Goal: Task Accomplishment & Management: Manage account settings

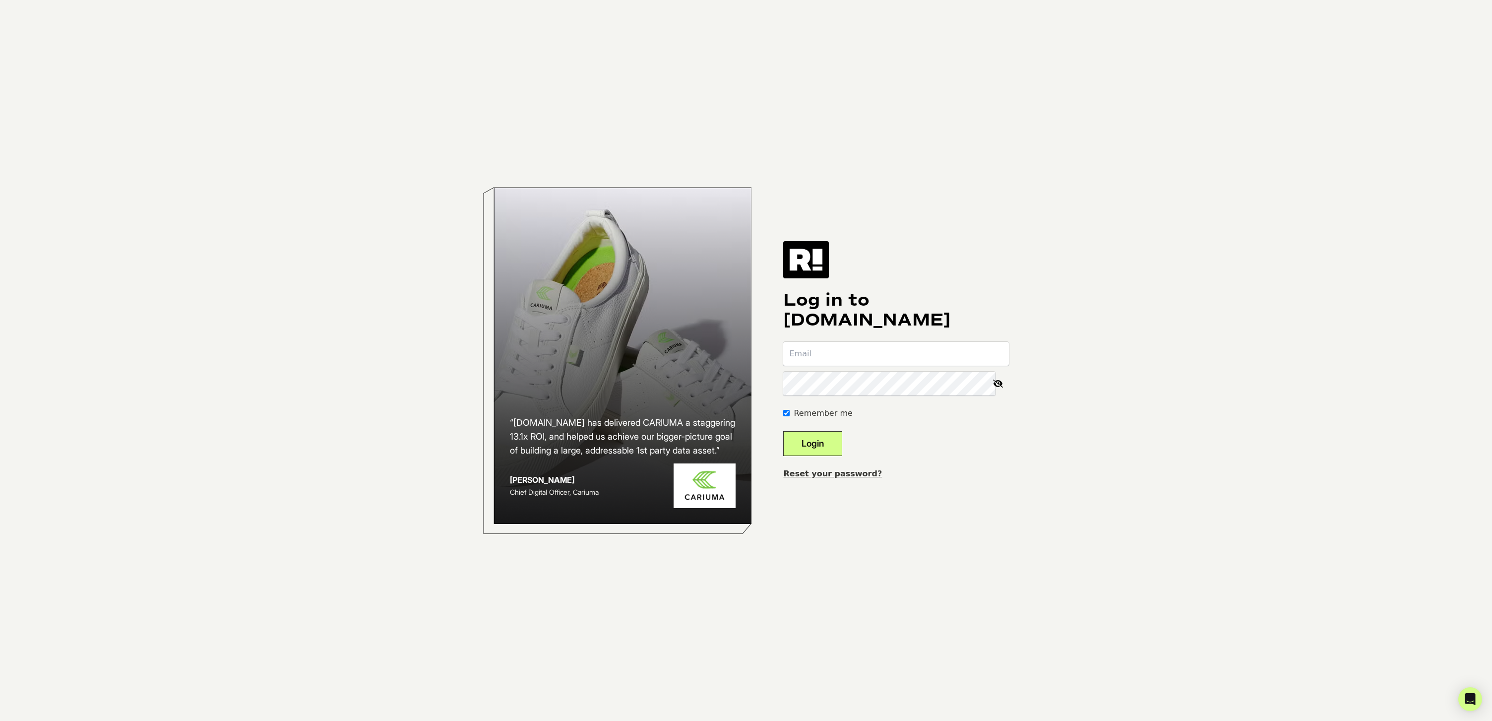
type input "[EMAIL_ADDRESS][DOMAIN_NAME]"
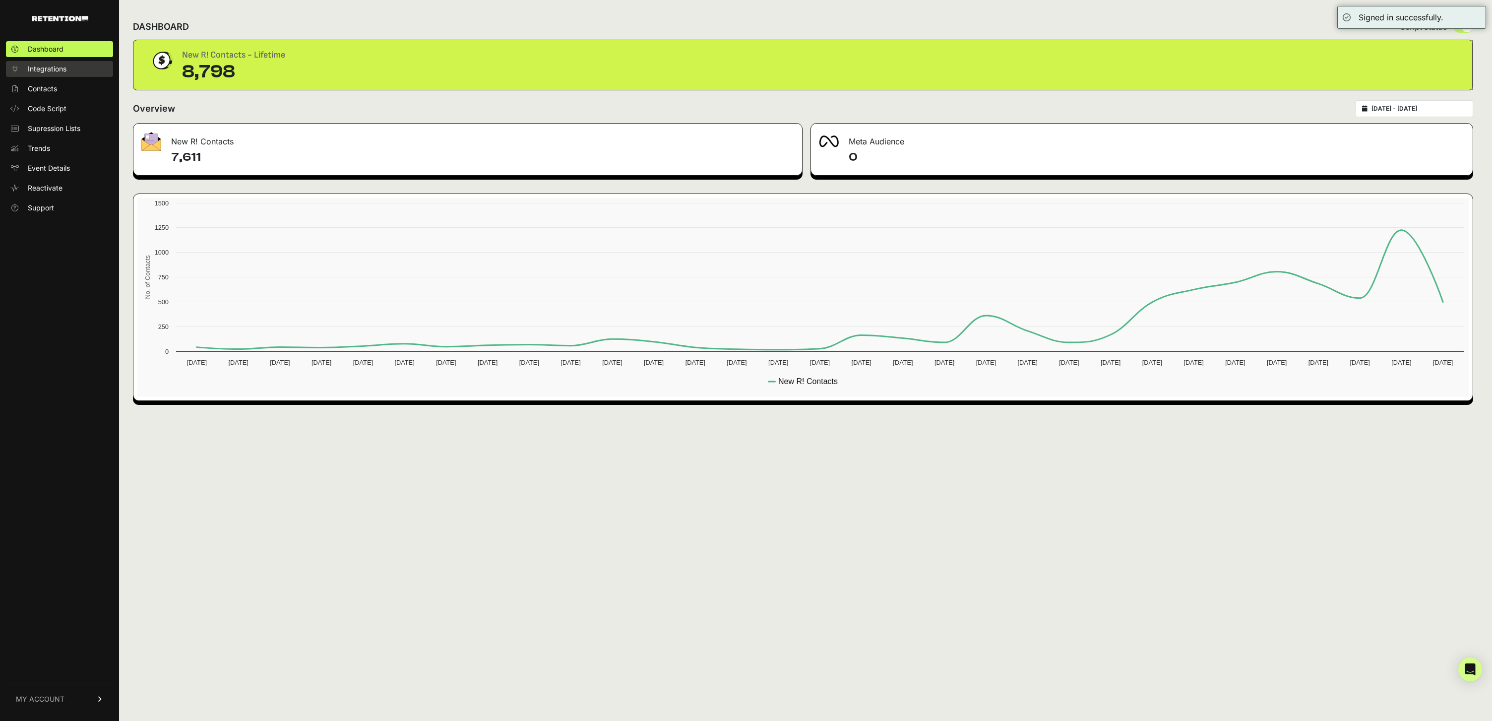
click at [64, 69] on span "Integrations" at bounding box center [47, 69] width 39 height 10
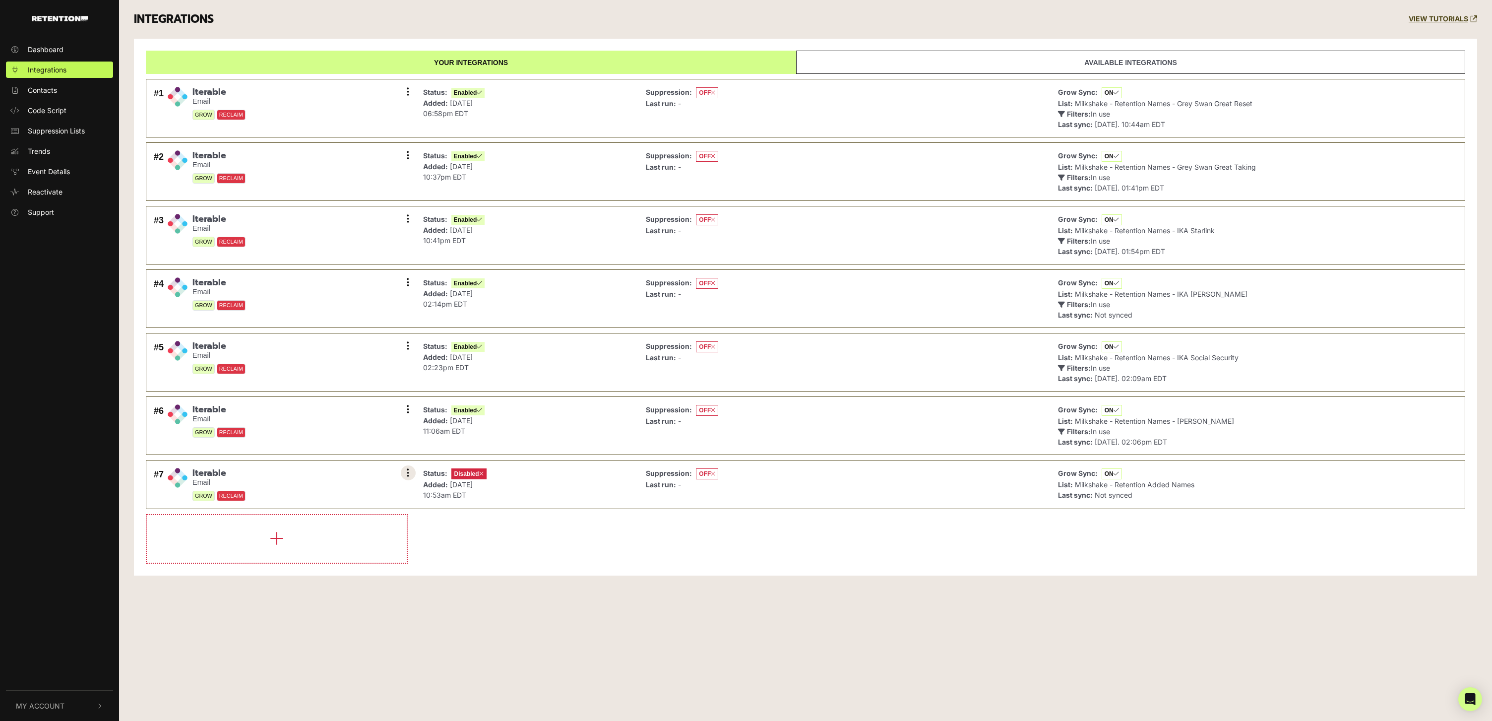
click at [415, 470] on button at bounding box center [408, 472] width 15 height 15
click at [333, 464] on link "Settings" at bounding box center [348, 474] width 94 height 22
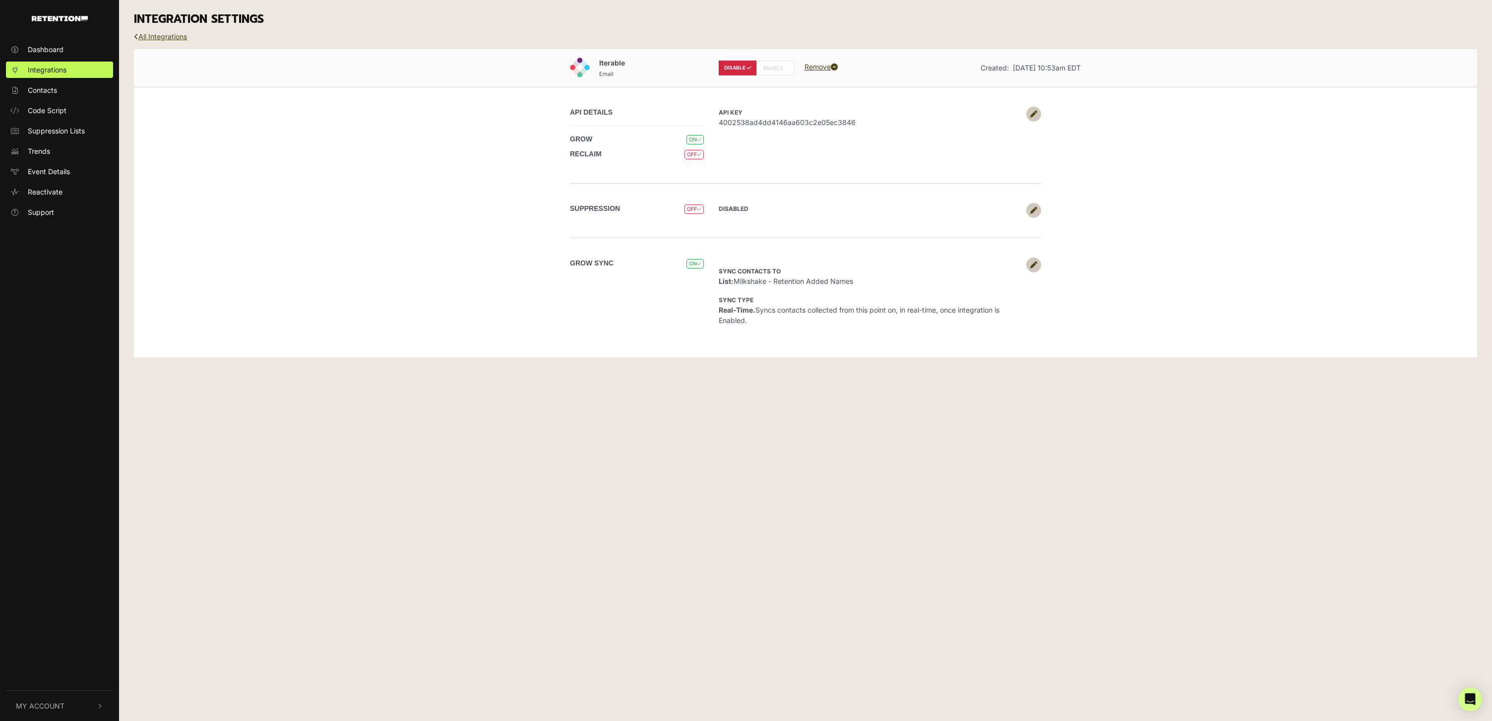
click at [776, 65] on label "ENABLE" at bounding box center [775, 68] width 38 height 15
radio input "false"
radio input "true"
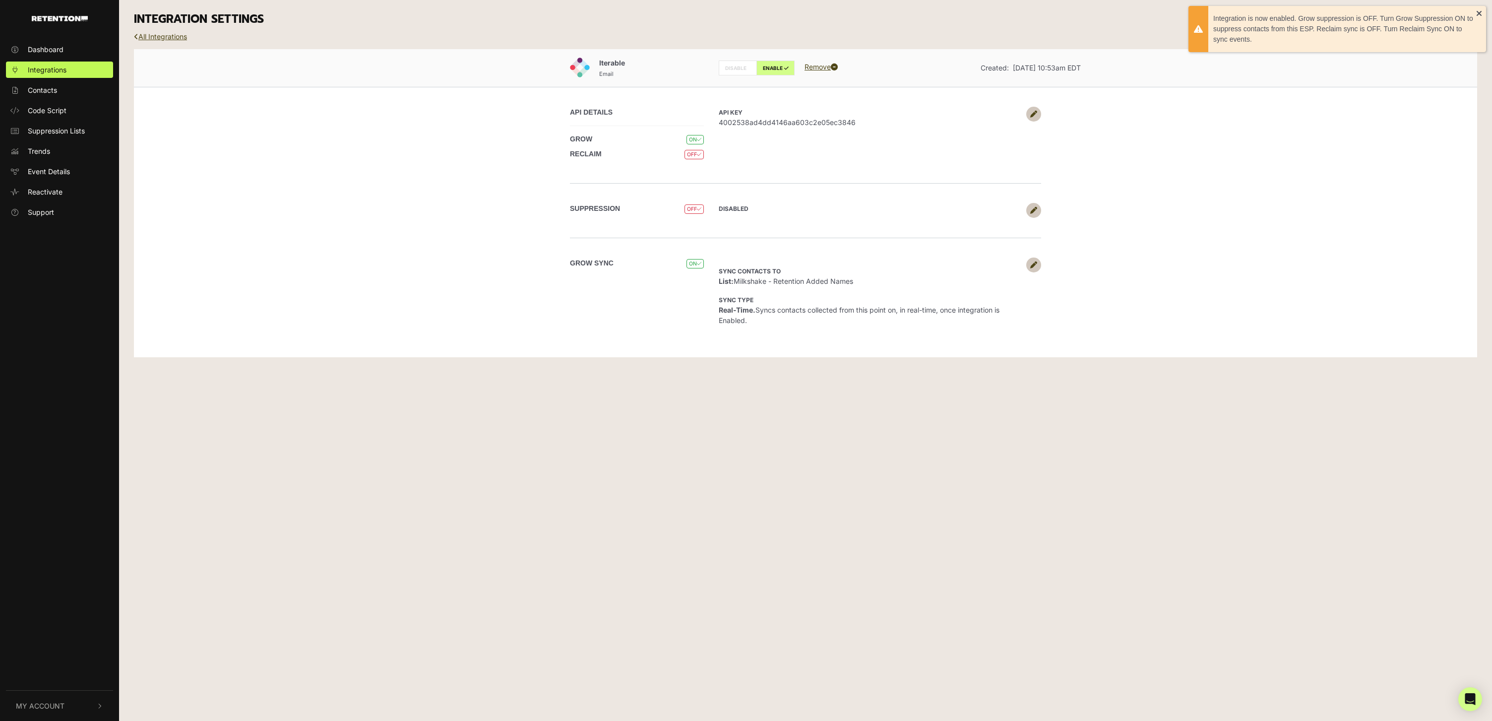
click at [787, 343] on div "Iterable Email DISABLE ENABLE Remove Created: Sep 16, 2025 10:53am EDT API DETA…" at bounding box center [805, 203] width 1343 height 308
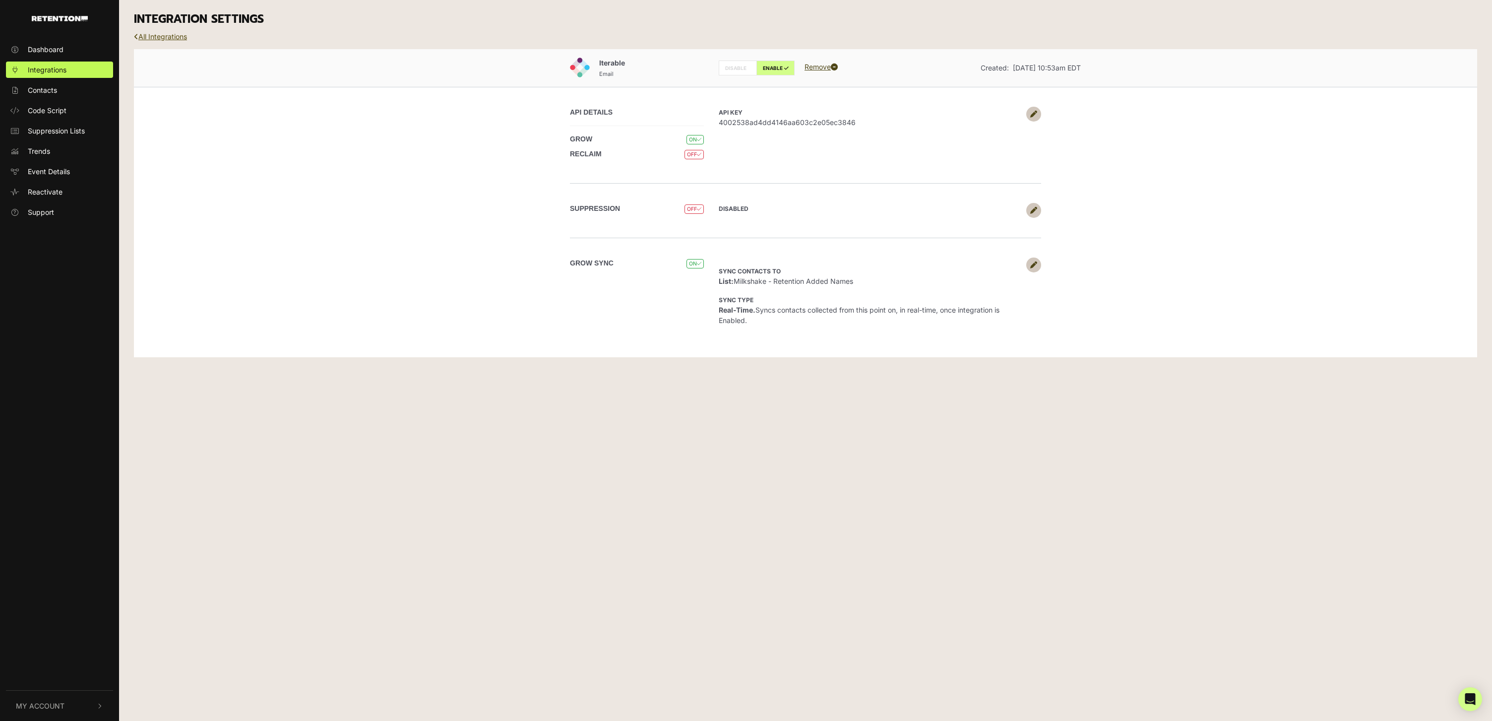
click at [172, 37] on link "All Integrations" at bounding box center [160, 36] width 53 height 8
